Goal: Communication & Community: Answer question/provide support

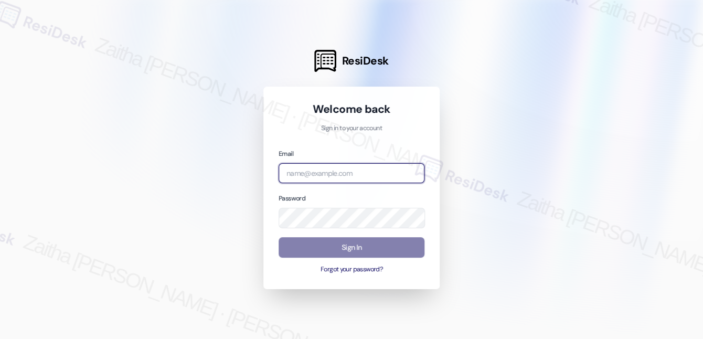
click at [308, 179] on input "email" at bounding box center [352, 173] width 146 height 20
type input "automated-surveys-a_c_lewis-zaitha.mae.[PERSON_NAME]@a_c_[DOMAIN_NAME]"
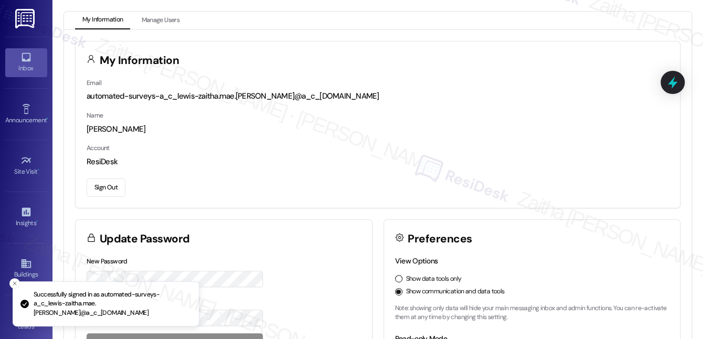
click at [34, 76] on link "Inbox" at bounding box center [26, 62] width 42 height 28
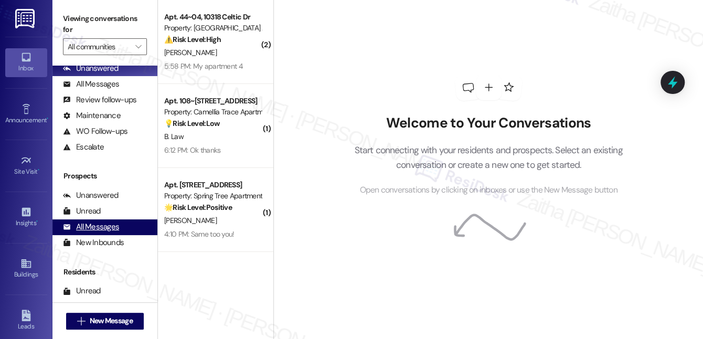
scroll to position [132, 0]
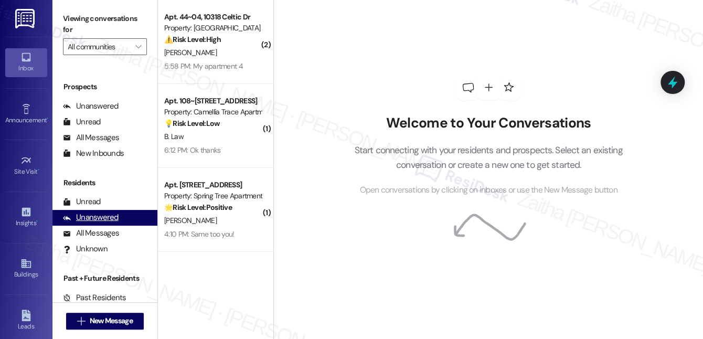
click at [102, 220] on div "Unanswered" at bounding box center [91, 217] width 56 height 11
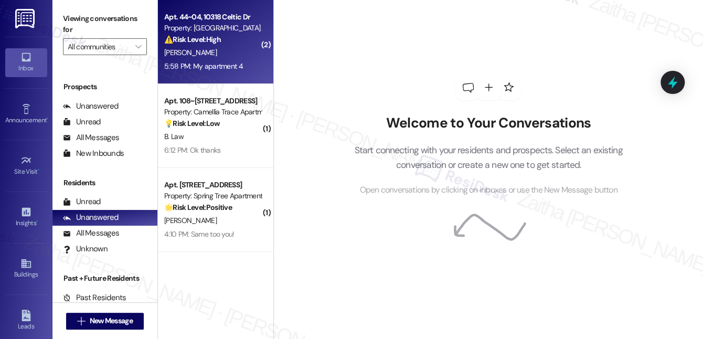
click at [239, 43] on div "⚠️ Risk Level: High The resident reports a malfunctioning fire alarm that conti…" at bounding box center [212, 39] width 97 height 11
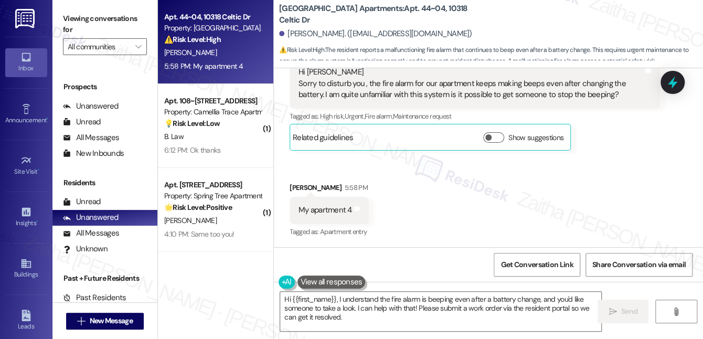
scroll to position [1314, 0]
click at [427, 308] on textarea "Hi {{first_name}}, I understand the fire alarm is beeping even after a battery …" at bounding box center [440, 311] width 321 height 39
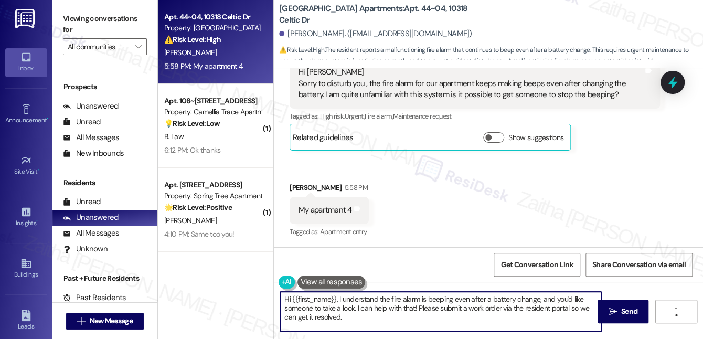
click at [427, 308] on textarea "Hi {{first_name}}, I understand the fire alarm is beeping even after a battery …" at bounding box center [440, 311] width 321 height 39
drag, startPoint x: 482, startPoint y: 309, endPoint x: 492, endPoint y: 327, distance: 20.4
click at [492, 327] on textarea "Hi {{first_name}}, I understand the fire alarm is beeping even after a battery …" at bounding box center [440, 311] width 321 height 39
paste textarea "Do we have your permission to enter during your absence? Do you have pets that …"
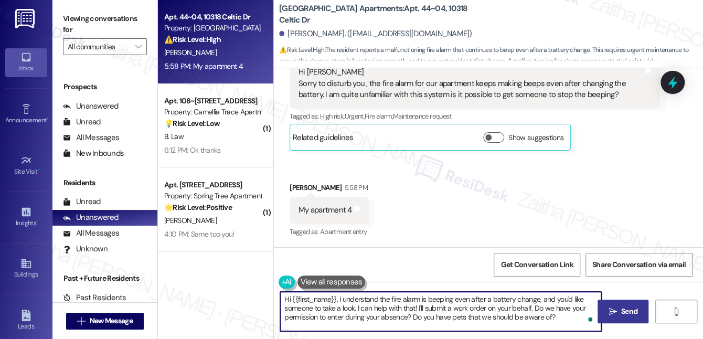
type textarea "Hi {{first_name}}, I understand the fire alarm is beeping even after a battery …"
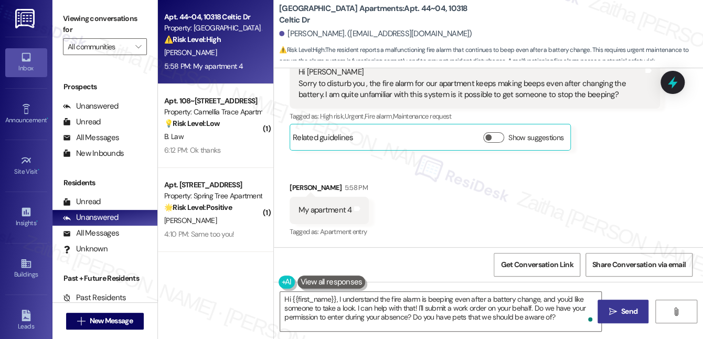
click at [624, 311] on span "Send" at bounding box center [629, 311] width 16 height 11
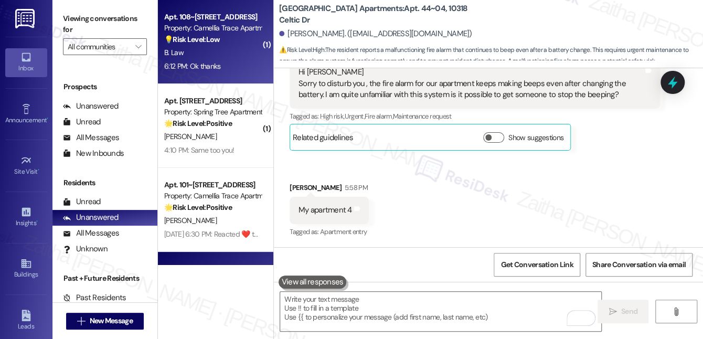
click at [221, 56] on div "B. Law" at bounding box center [212, 52] width 99 height 13
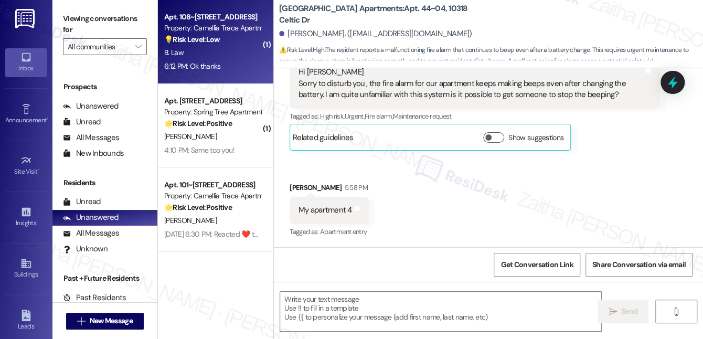
type textarea "Fetching suggested responses. Please feel free to read through the conversation…"
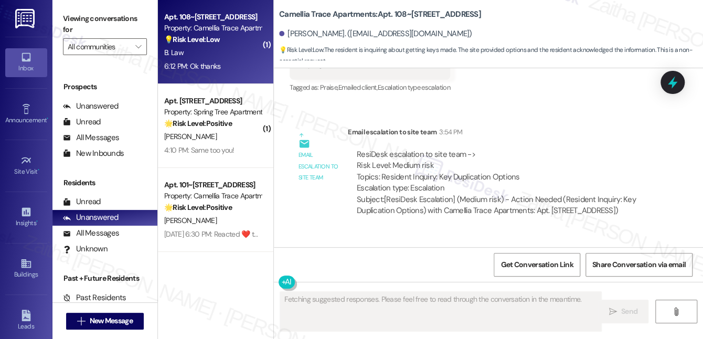
scroll to position [5298, 0]
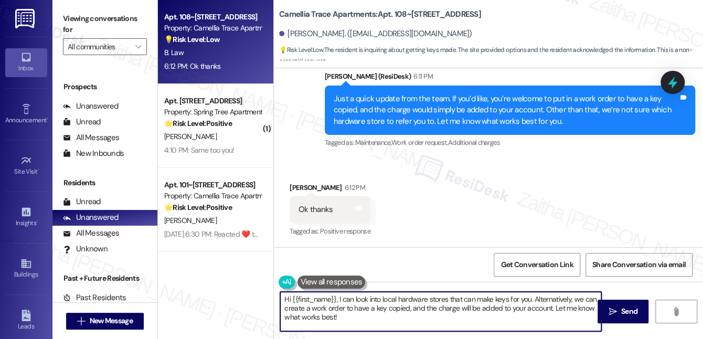
click at [287, 297] on textarea "Hi {{first_name}}, I can look into local hardware stores that can make keys for…" at bounding box center [440, 311] width 321 height 39
click at [287, 296] on textarea "Hi {{first_name}}, I can look into local hardware stores that can make keys for…" at bounding box center [440, 311] width 321 height 39
drag, startPoint x: 380, startPoint y: 295, endPoint x: 441, endPoint y: 319, distance: 65.5
click at [441, 319] on textarea "You're welcome, {{first_name}}, I can look into local hardware stores that can …" at bounding box center [440, 311] width 321 height 39
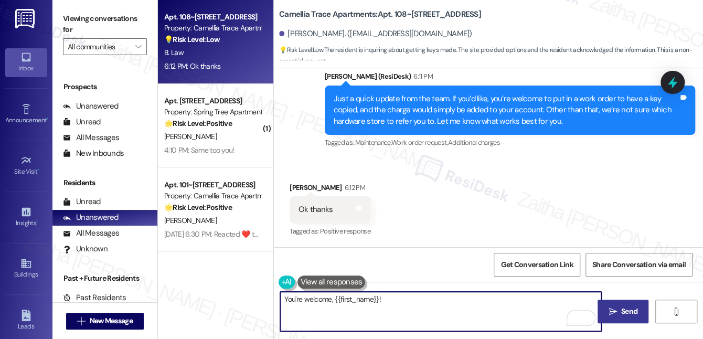
type textarea "You're welcome, {{first_name}}!"
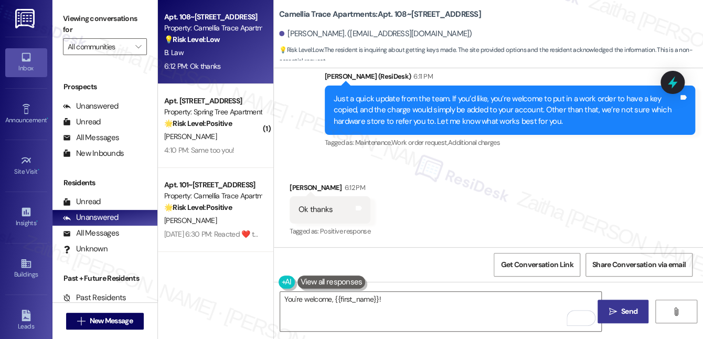
click at [623, 315] on span "Send" at bounding box center [629, 311] width 16 height 11
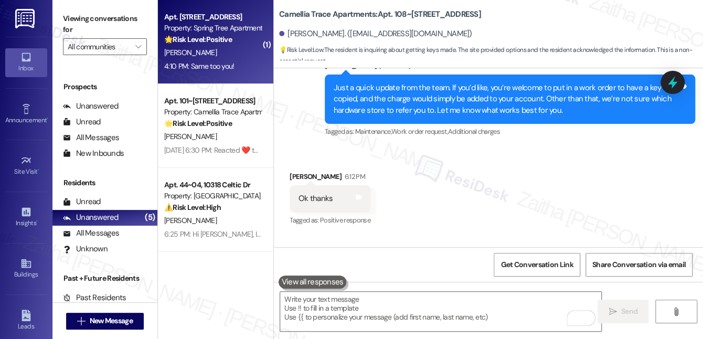
click at [222, 41] on strong "🌟 Risk Level: Positive" at bounding box center [198, 39] width 68 height 9
type textarea "Fetching suggested responses. Please feel free to read through the conversation…"
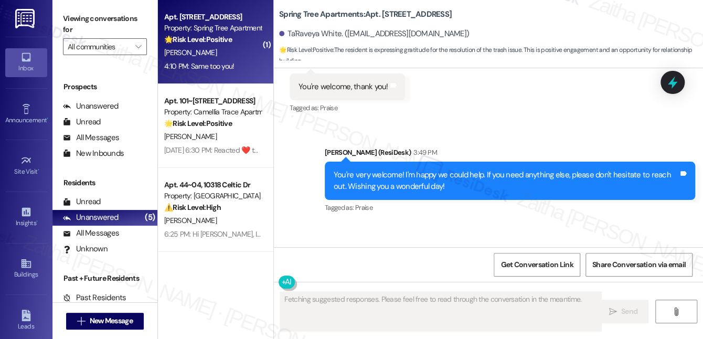
scroll to position [1195, 0]
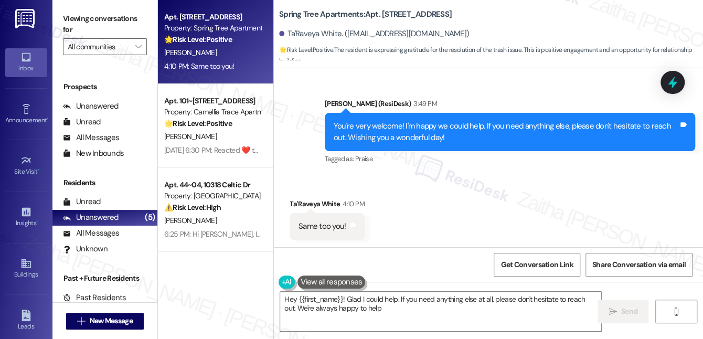
type textarea "Hey {{first_name}}! Glad I could help. If you need anything else at all, please…"
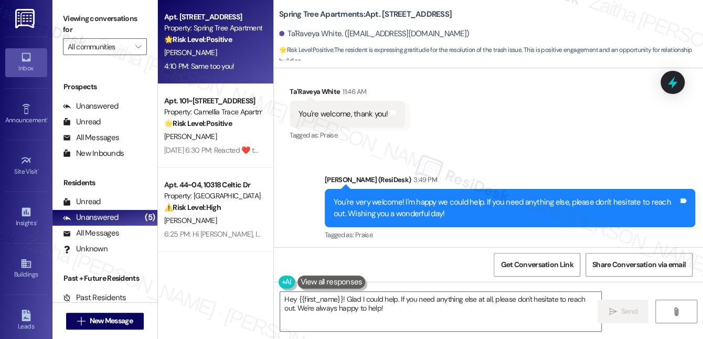
scroll to position [1195, 0]
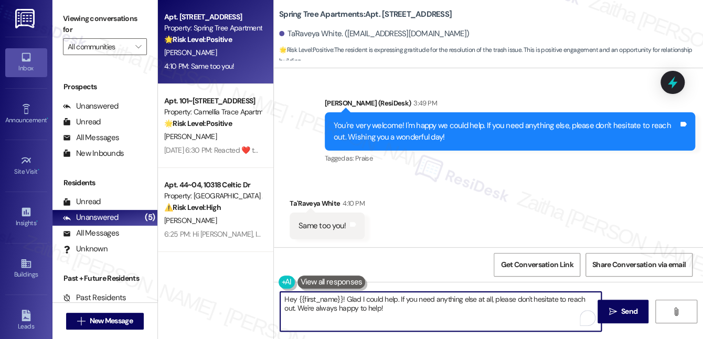
drag, startPoint x: 285, startPoint y: 301, endPoint x: 396, endPoint y: 323, distance: 113.0
click at [396, 323] on textarea "Hey {{first_name}}! Glad I could help. If you need anything else at all, please…" at bounding box center [440, 311] width 321 height 39
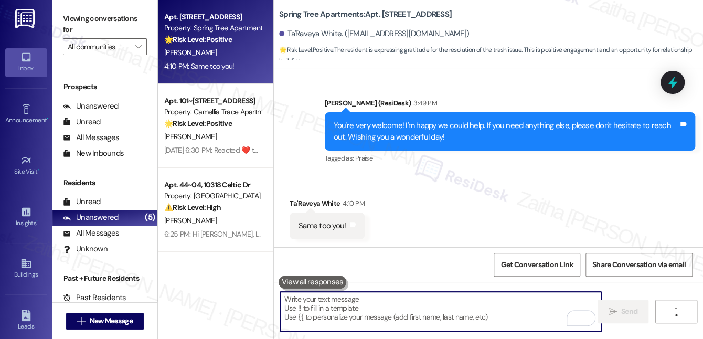
click at [373, 319] on textarea "To enrich screen reader interactions, please activate Accessibility in Grammarl…" at bounding box center [440, 311] width 321 height 39
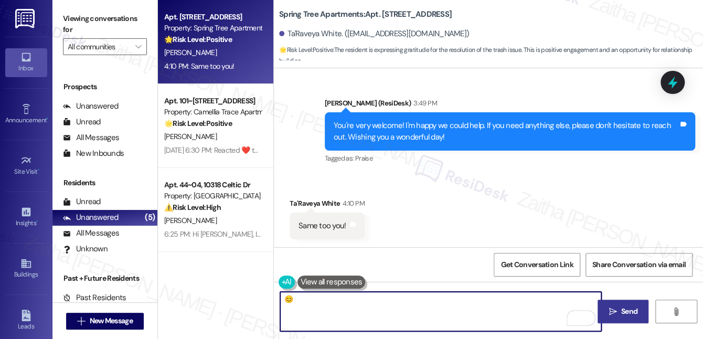
type textarea "😊"
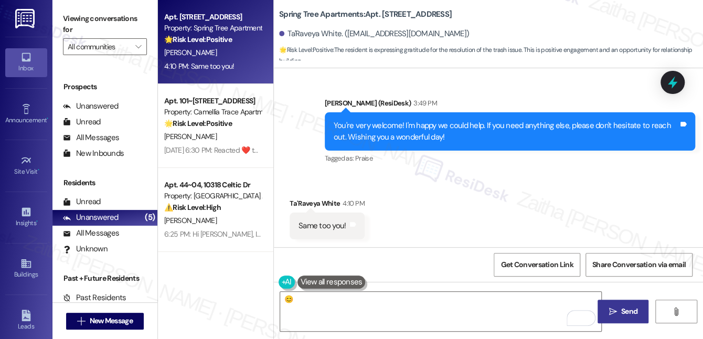
click at [630, 306] on span "Send" at bounding box center [629, 311] width 16 height 11
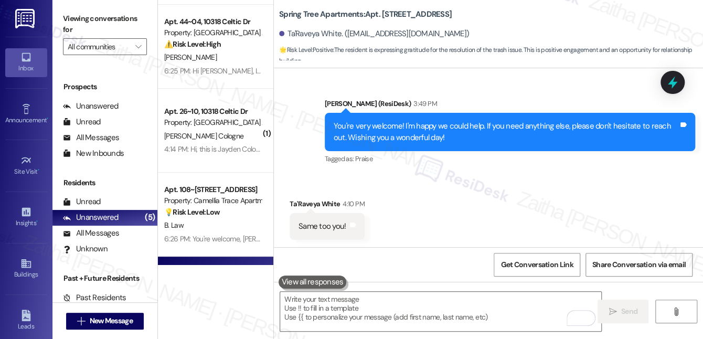
scroll to position [155, 0]
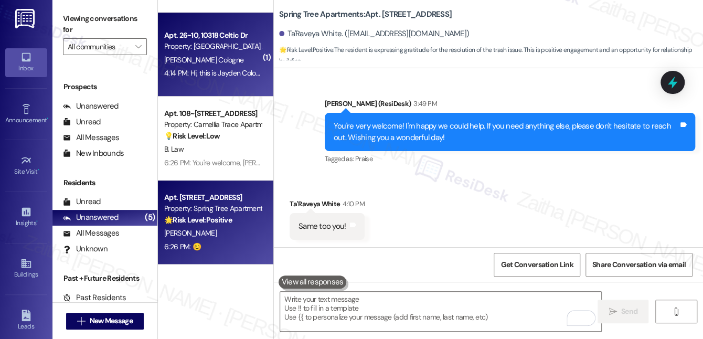
click at [238, 66] on div "[PERSON_NAME] Cologne" at bounding box center [212, 60] width 99 height 13
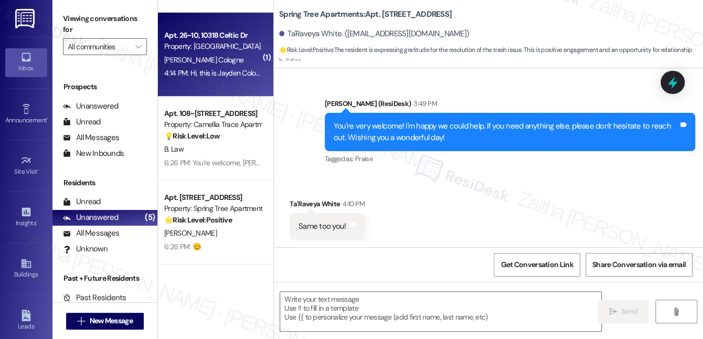
type textarea "Fetching suggested responses. Please feel free to read through the conversation…"
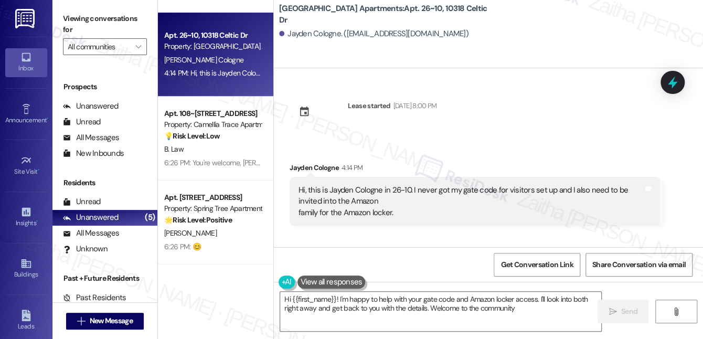
type textarea "Hi {{first_name}}! I'm happy to help with your gate code and Amazon locker acce…"
drag, startPoint x: 285, startPoint y: 29, endPoint x: 338, endPoint y: 38, distance: 53.7
click at [338, 38] on div "Jayden Cologne. ([EMAIL_ADDRESS][DOMAIN_NAME])" at bounding box center [373, 33] width 189 height 11
copy div "Jayden Cologne"
click at [553, 125] on div "Lease started [DATE] 8:00 PM Received via SMS Jayden Cologne 4:14 PM Hi, this i…" at bounding box center [488, 157] width 429 height 179
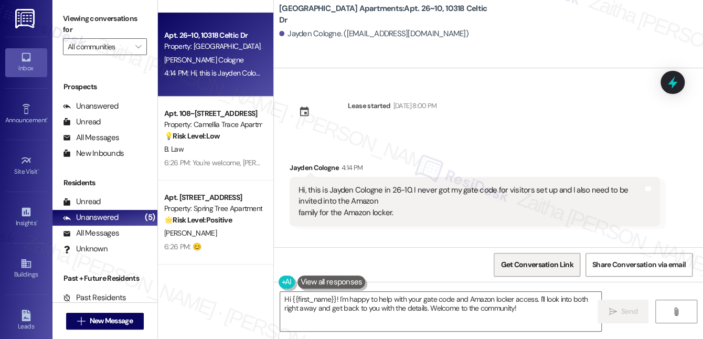
click at [529, 269] on span "Get Conversation Link" at bounding box center [537, 264] width 72 height 11
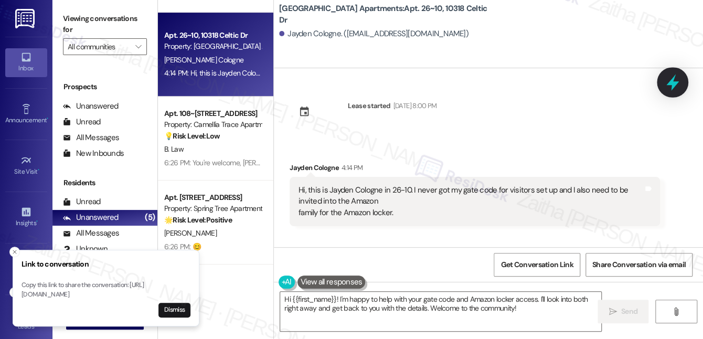
click at [672, 84] on icon at bounding box center [672, 83] width 13 height 16
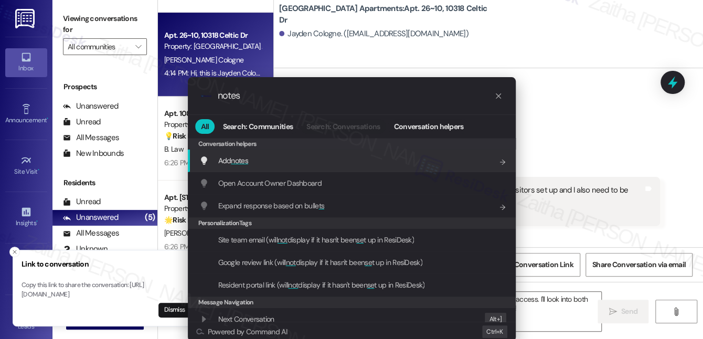
type input "notes"
click at [237, 160] on span "notes" at bounding box center [239, 160] width 17 height 9
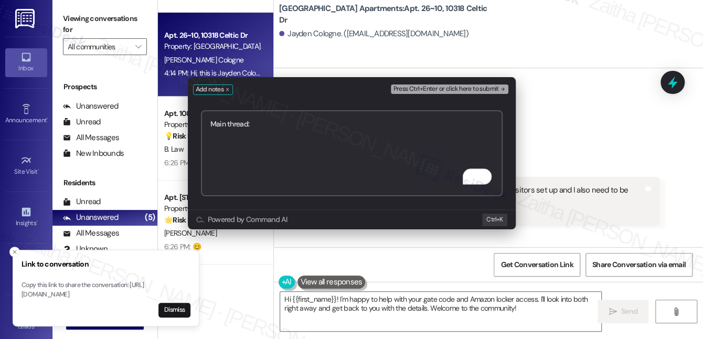
paste textarea "[URL][DOMAIN_NAME]"
type textarea "Main thread: [URL][DOMAIN_NAME]"
click at [444, 88] on span "Press Ctrl+Enter or click here to submit" at bounding box center [445, 89] width 105 height 7
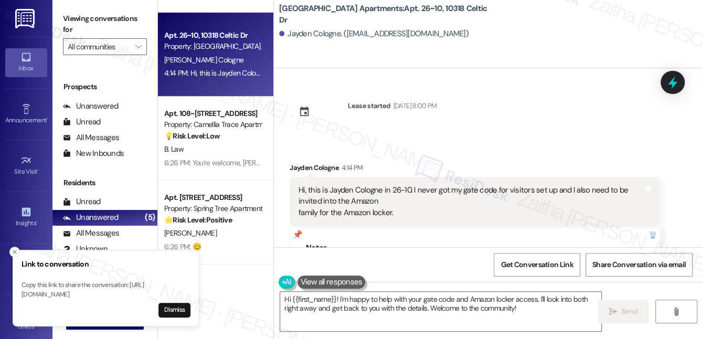
click at [13, 249] on icon "Close toast" at bounding box center [15, 252] width 6 height 6
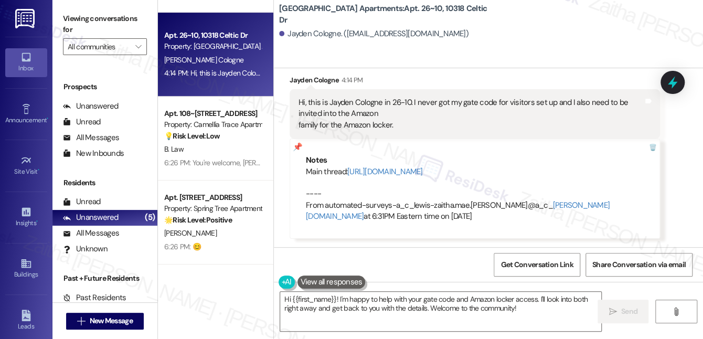
scroll to position [98, 0]
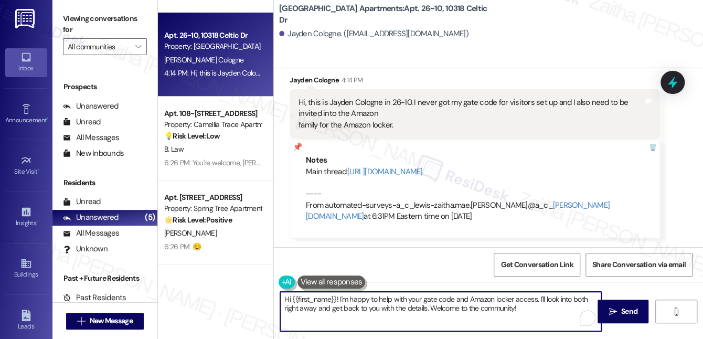
click at [306, 310] on textarea "Hi {{first_name}}! I'm happy to help with your gate code and Amazon locker acce…" at bounding box center [440, 311] width 321 height 39
drag, startPoint x: 396, startPoint y: 308, endPoint x: 491, endPoint y: 309, distance: 95.0
click at [491, 309] on textarea "Hi {{first_name}}! I'm happy to help with your gate code and Amazon locker acce…" at bounding box center [440, 311] width 321 height 39
type textarea "Hi {{first_name}}! I'm happy to help with your gate code and Amazon locker acce…"
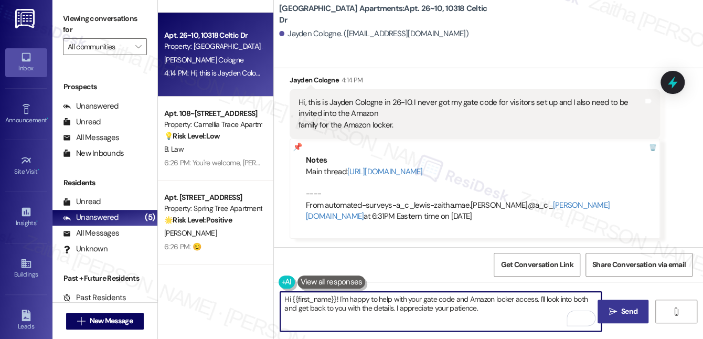
click at [638, 316] on span "Send" at bounding box center [629, 311] width 20 height 11
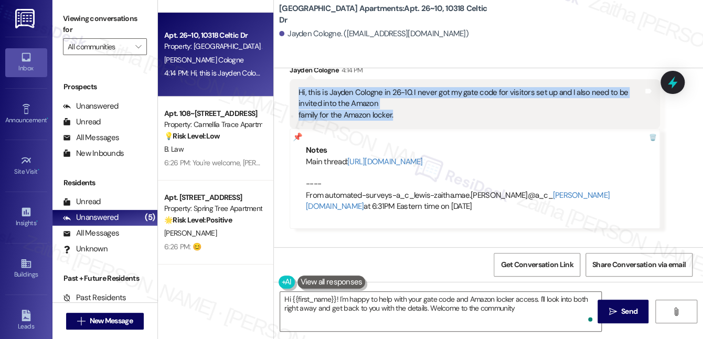
type textarea "Hi {{first_name}}! I'm happy to help with your gate code and Amazon locker acce…"
drag, startPoint x: 293, startPoint y: 87, endPoint x: 415, endPoint y: 111, distance: 124.1
click at [415, 111] on div "Hi, this is Jayden Cologne in 26-10. I never got my gate code for visitors set …" at bounding box center [475, 103] width 370 height 49
copy div "Hi, this is Jayden Cologne in 26-10. I never got my gate code for visitors set …"
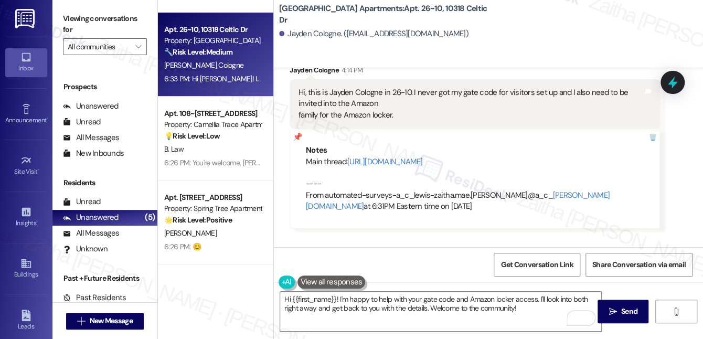
click at [527, 47] on div "Cypress Park Apartments: Apt. 26~10, 10318 Celtic Dr [PERSON_NAME] Cologne. ([E…" at bounding box center [488, 34] width 429 height 68
click at [673, 86] on icon at bounding box center [672, 83] width 13 height 16
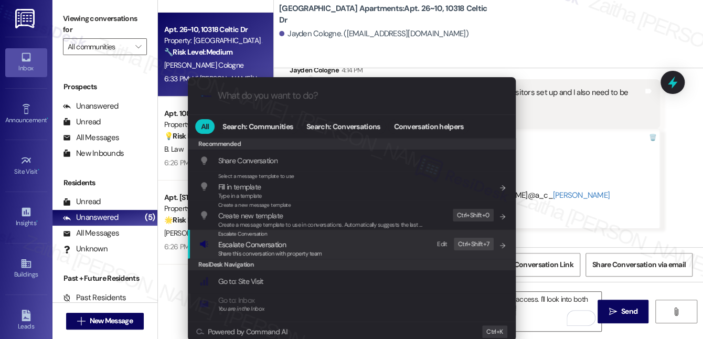
click at [240, 243] on span "Escalate Conversation" at bounding box center [252, 244] width 68 height 9
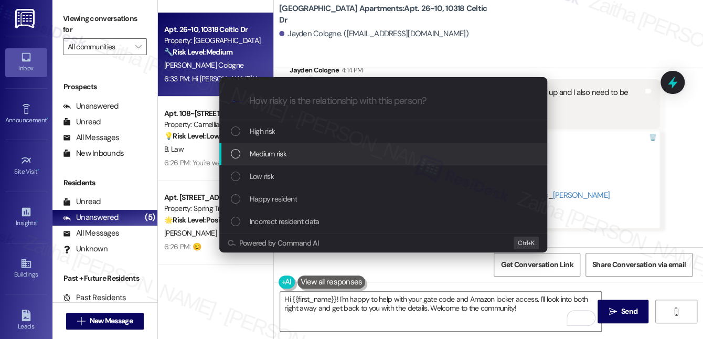
click at [262, 153] on span "Medium risk" at bounding box center [268, 154] width 37 height 12
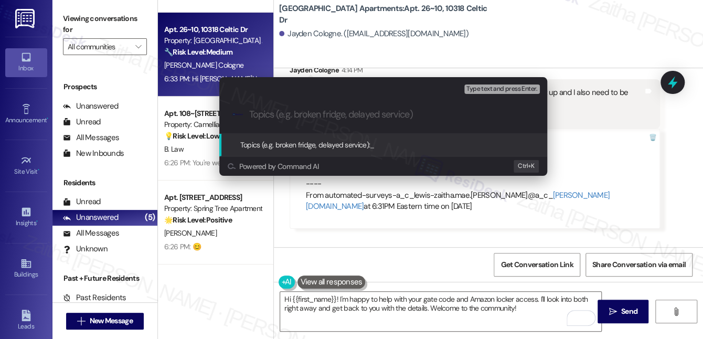
paste input "Gate Code Setup and Amazon Locker Access"
type input "Gate Code Setup and Amazon Locker Access"
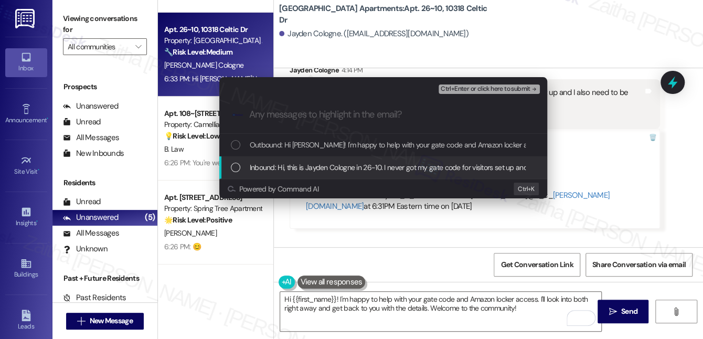
click at [338, 169] on span "Inbound: Hi, this is Jayden Cologne in 26-10. I never got my gate code for visi…" at bounding box center [495, 168] width 491 height 12
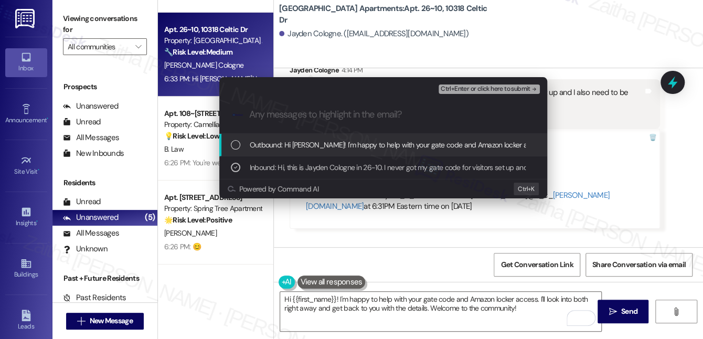
click at [478, 94] on div "Ctrl+Enter or click here to submit" at bounding box center [490, 89] width 103 height 14
click at [479, 88] on span "Ctrl+Enter or click here to submit" at bounding box center [486, 89] width 90 height 7
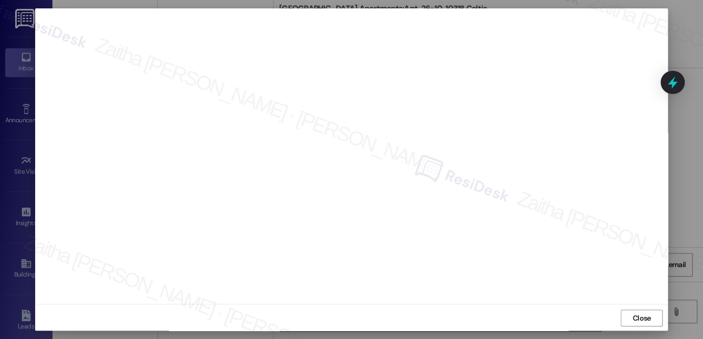
scroll to position [10, 0]
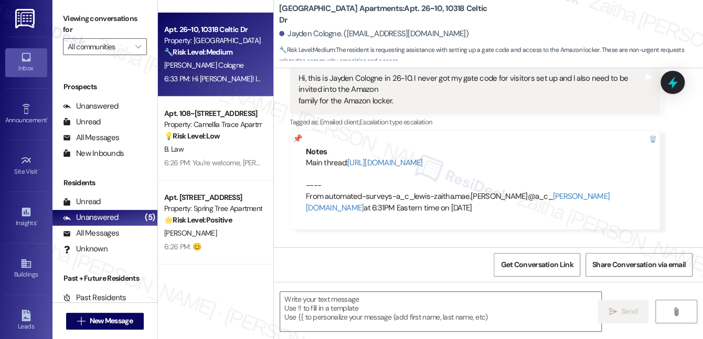
type textarea "Fetching suggested responses. Please feel free to read through the conversation…"
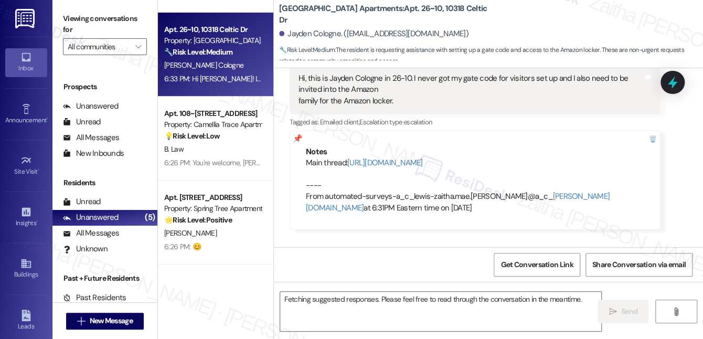
scroll to position [113, 0]
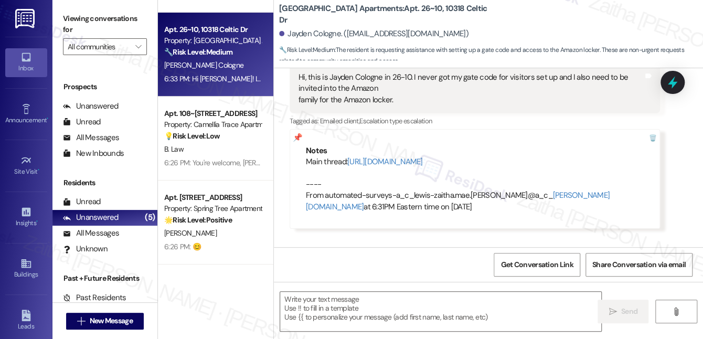
drag, startPoint x: 480, startPoint y: 89, endPoint x: 372, endPoint y: 183, distance: 143.2
click at [372, 183] on div "Main thread: [URL][DOMAIN_NAME] ---- From automated-surveys-a_c_lewis-zaitha.ma…" at bounding box center [475, 184] width 338 height 56
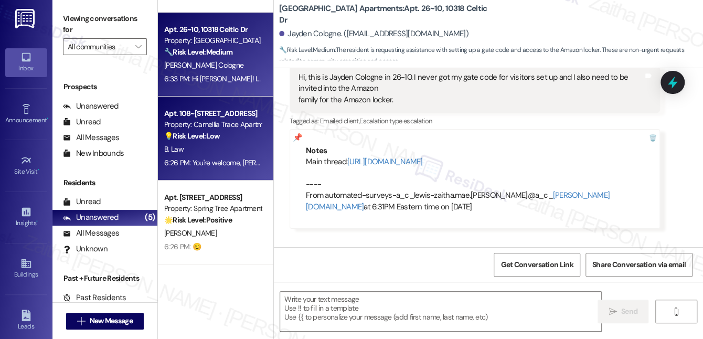
click at [216, 142] on div "Apt. 108~58, [STREET_ADDRESS] Property: Camellia Trace Apartments 💡 Risk Level:…" at bounding box center [212, 125] width 99 height 36
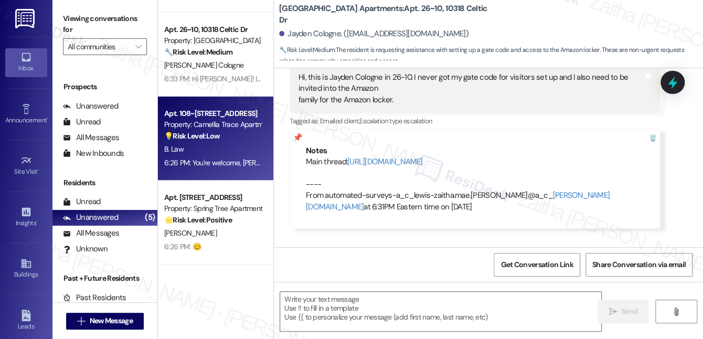
type textarea "Fetching suggested responses. Please feel free to read through the conversation…"
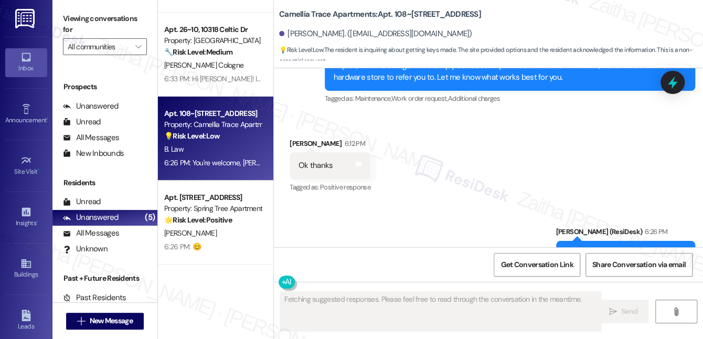
scroll to position [5387, 0]
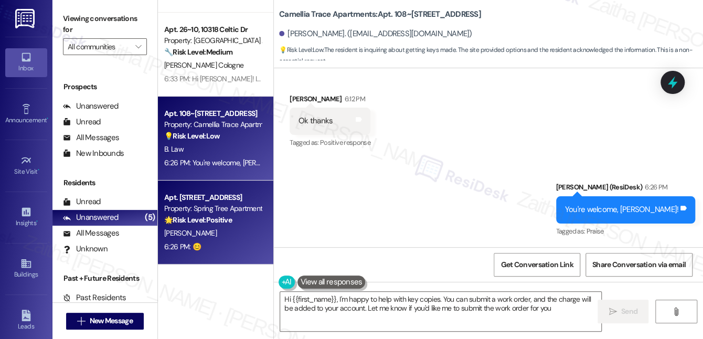
type textarea "Hi {{first_name}}, I'm happy to help with key copies. You can submit a work ord…"
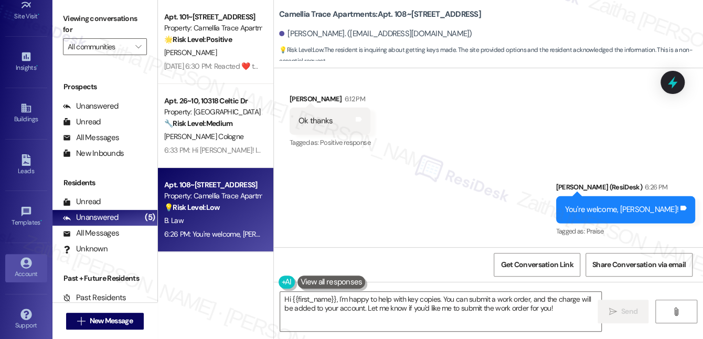
scroll to position [157, 0]
click at [30, 269] on div "Account" at bounding box center [26, 272] width 52 height 10
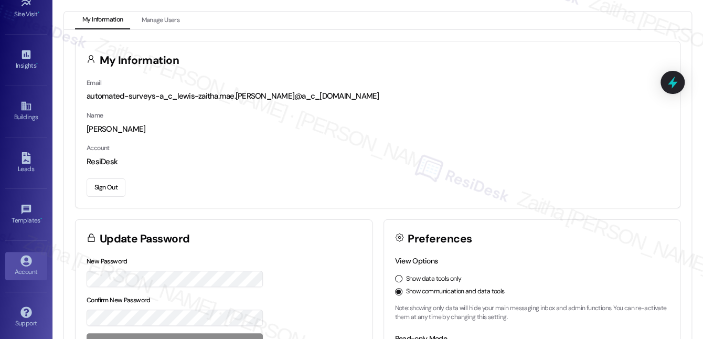
drag, startPoint x: 111, startPoint y: 185, endPoint x: 127, endPoint y: 197, distance: 20.6
click at [112, 188] on button "Sign Out" at bounding box center [106, 187] width 39 height 18
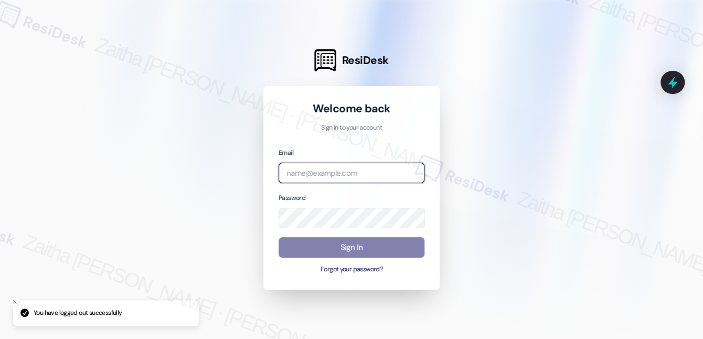
click at [346, 175] on input "email" at bounding box center [352, 173] width 146 height 20
type input "[EMAIL_ADDRESS][PERSON_NAME][DOMAIN_NAME]"
